Goal: Task Accomplishment & Management: Complete application form

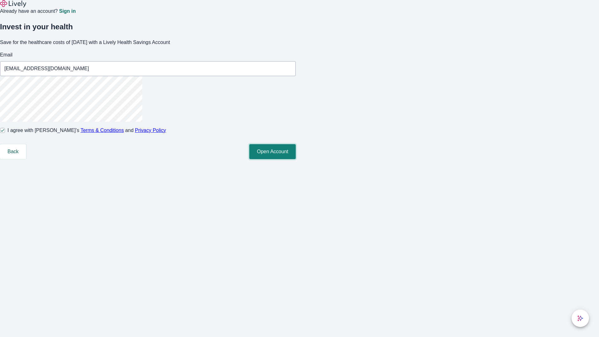
click at [296, 159] on button "Open Account" at bounding box center [272, 151] width 46 height 15
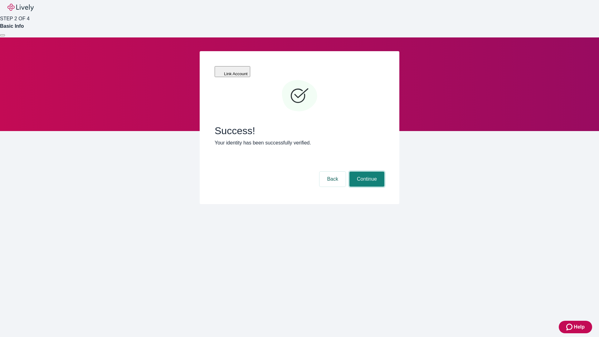
click at [366, 172] on button "Continue" at bounding box center [366, 179] width 35 height 15
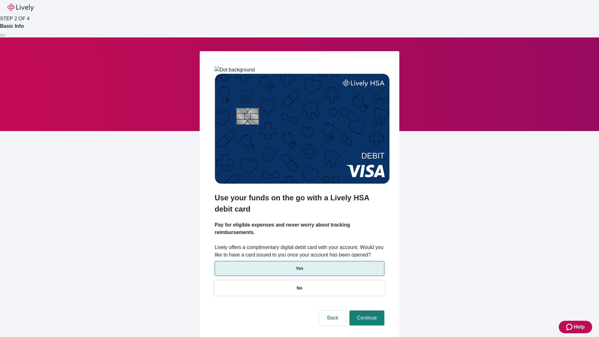
click at [299, 265] on p "Yes" at bounding box center [299, 268] width 7 height 7
click at [366, 310] on button "Continue" at bounding box center [366, 317] width 35 height 15
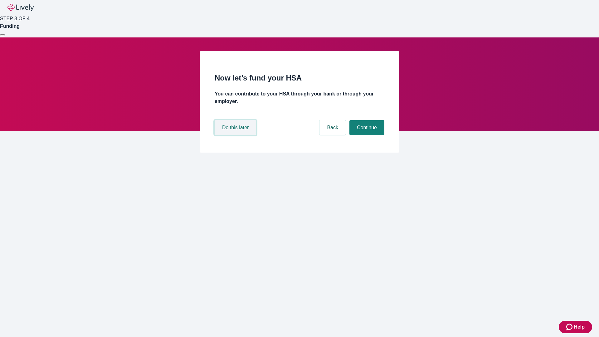
click at [236, 135] on button "Do this later" at bounding box center [235, 127] width 41 height 15
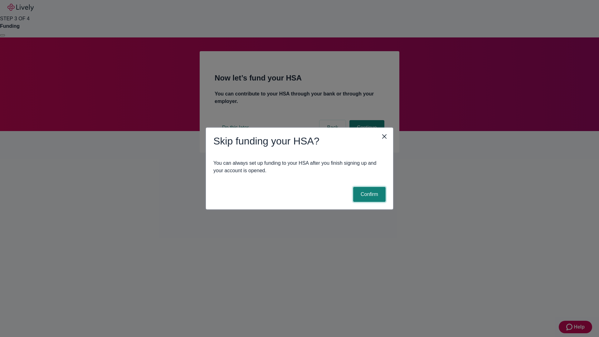
click at [368, 194] on button "Confirm" at bounding box center [369, 194] width 32 height 15
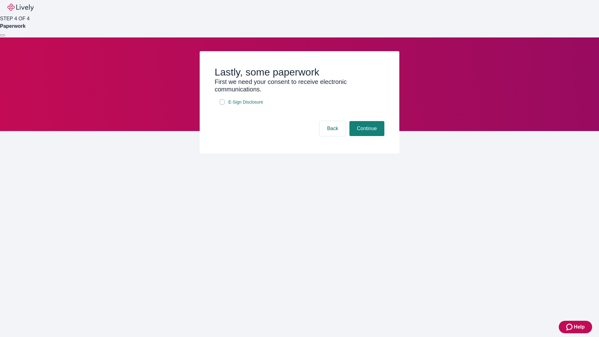
click at [222, 104] on input "E-Sign Disclosure" at bounding box center [222, 101] width 5 height 5
checkbox input "true"
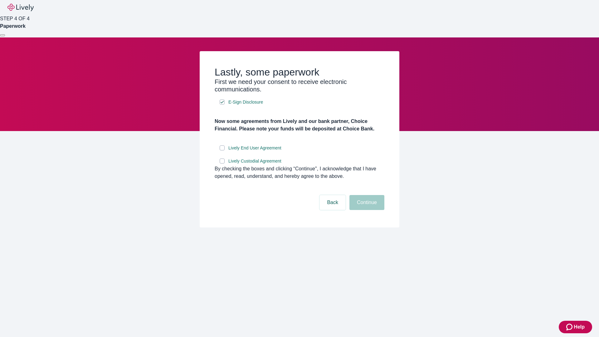
click at [222, 150] on input "Lively End User Agreement" at bounding box center [222, 147] width 5 height 5
checkbox input "true"
click at [222, 163] on input "Lively Custodial Agreement" at bounding box center [222, 160] width 5 height 5
checkbox input "true"
click at [366, 210] on button "Continue" at bounding box center [366, 202] width 35 height 15
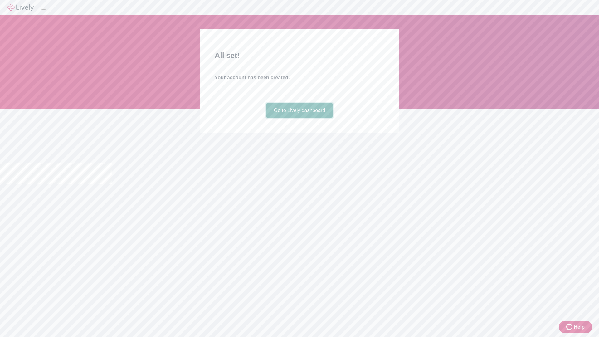
click at [299, 118] on link "Go to Lively dashboard" at bounding box center [299, 110] width 66 height 15
